Goal: Information Seeking & Learning: Find specific fact

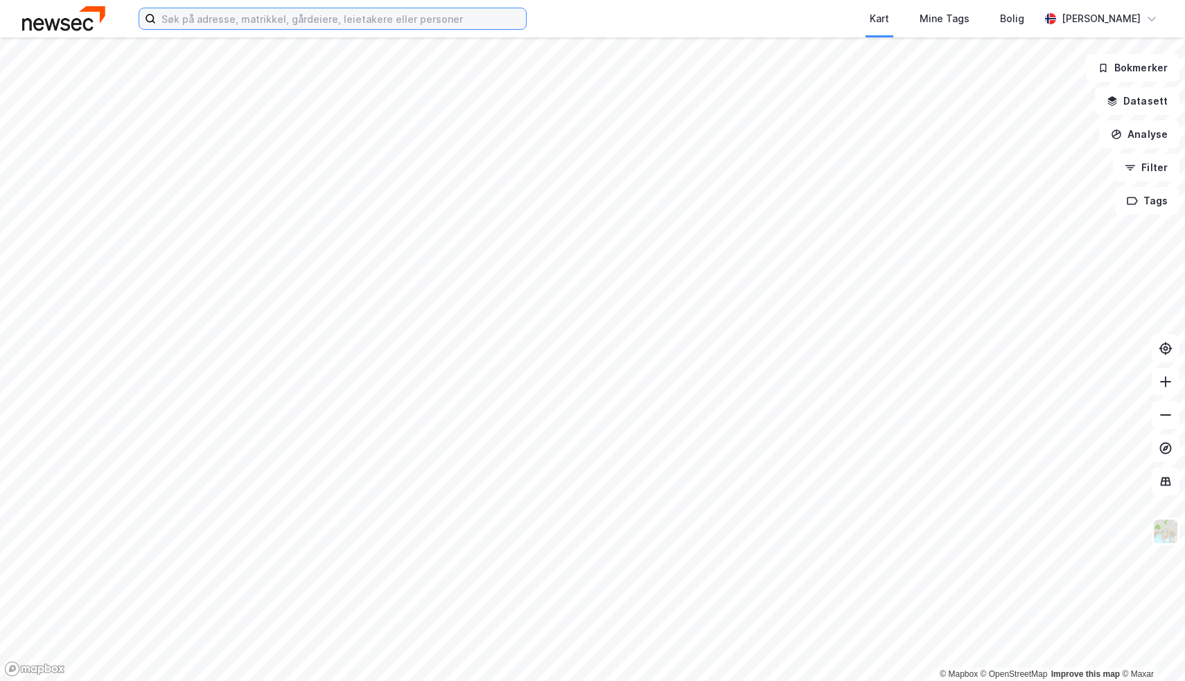
click at [383, 25] on input at bounding box center [341, 18] width 370 height 21
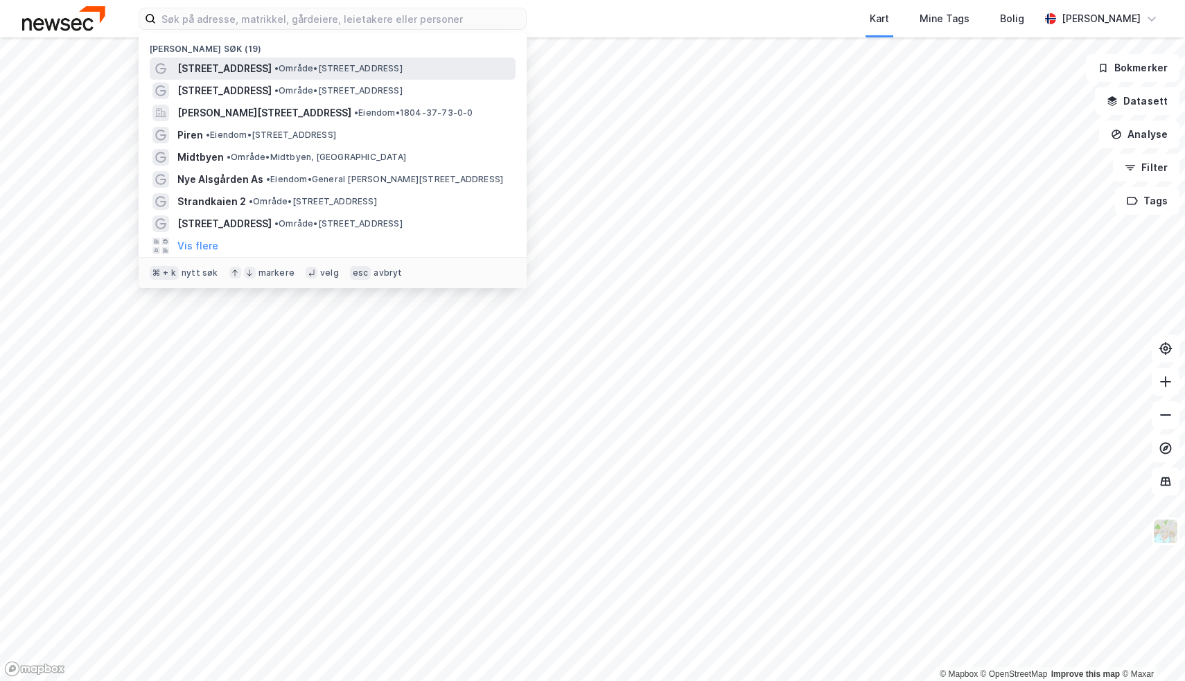
click at [370, 64] on span "• Område • [STREET_ADDRESS]" at bounding box center [339, 68] width 128 height 11
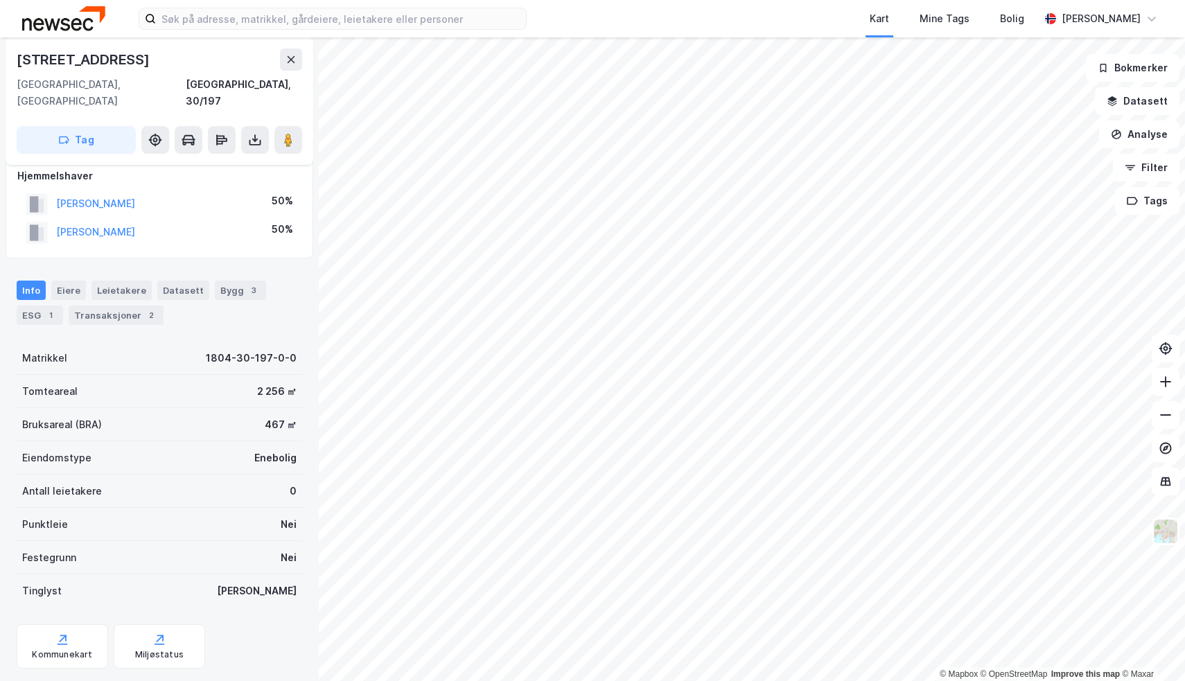
scroll to position [15, 0]
click at [74, 280] on div "Eiere" at bounding box center [68, 289] width 35 height 19
